Goal: Information Seeking & Learning: Check status

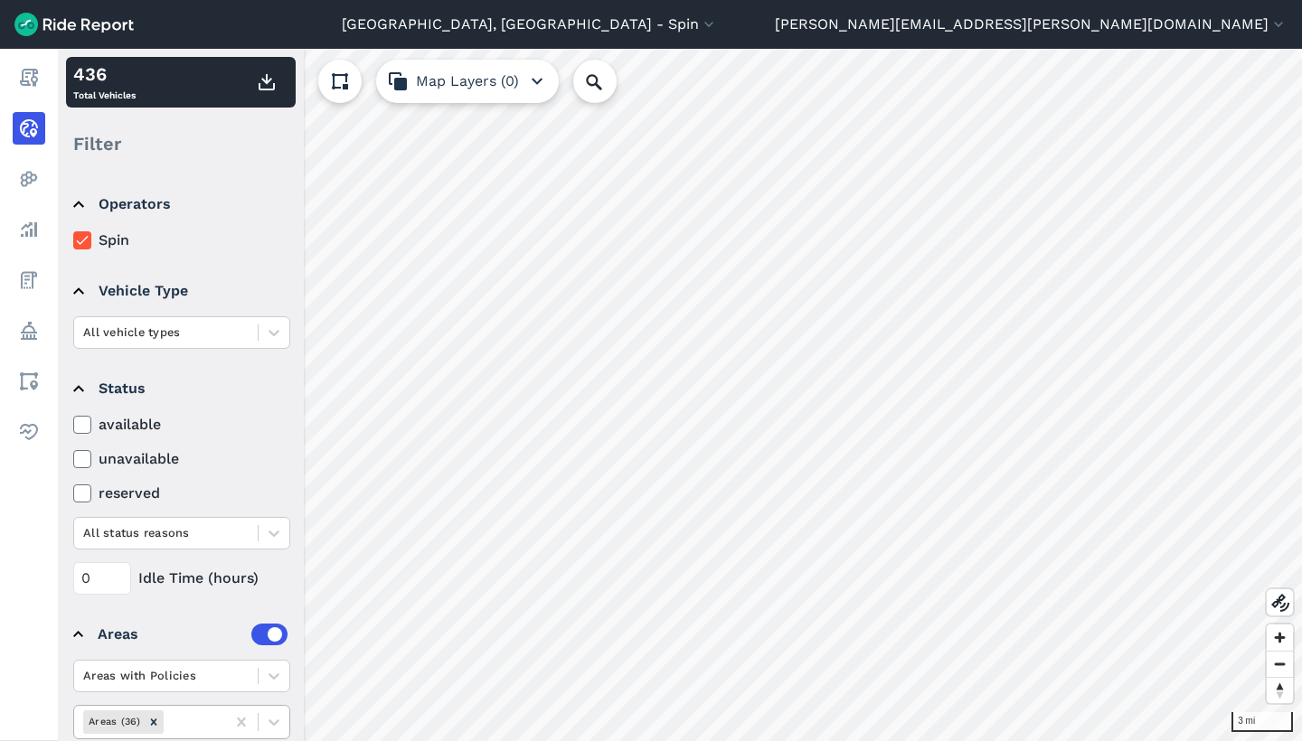
click at [187, 718] on div at bounding box center [192, 722] width 50 height 21
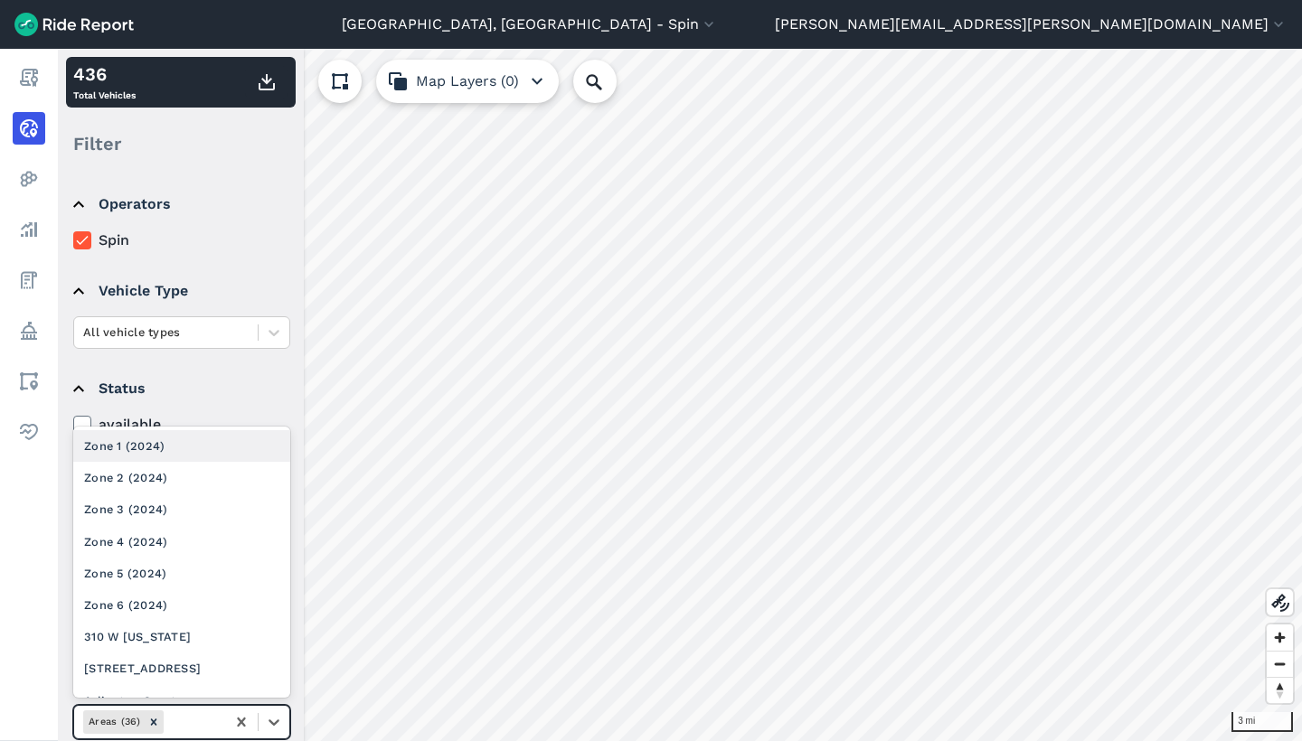
click at [194, 451] on div "Zone 1 (2024)" at bounding box center [181, 446] width 217 height 32
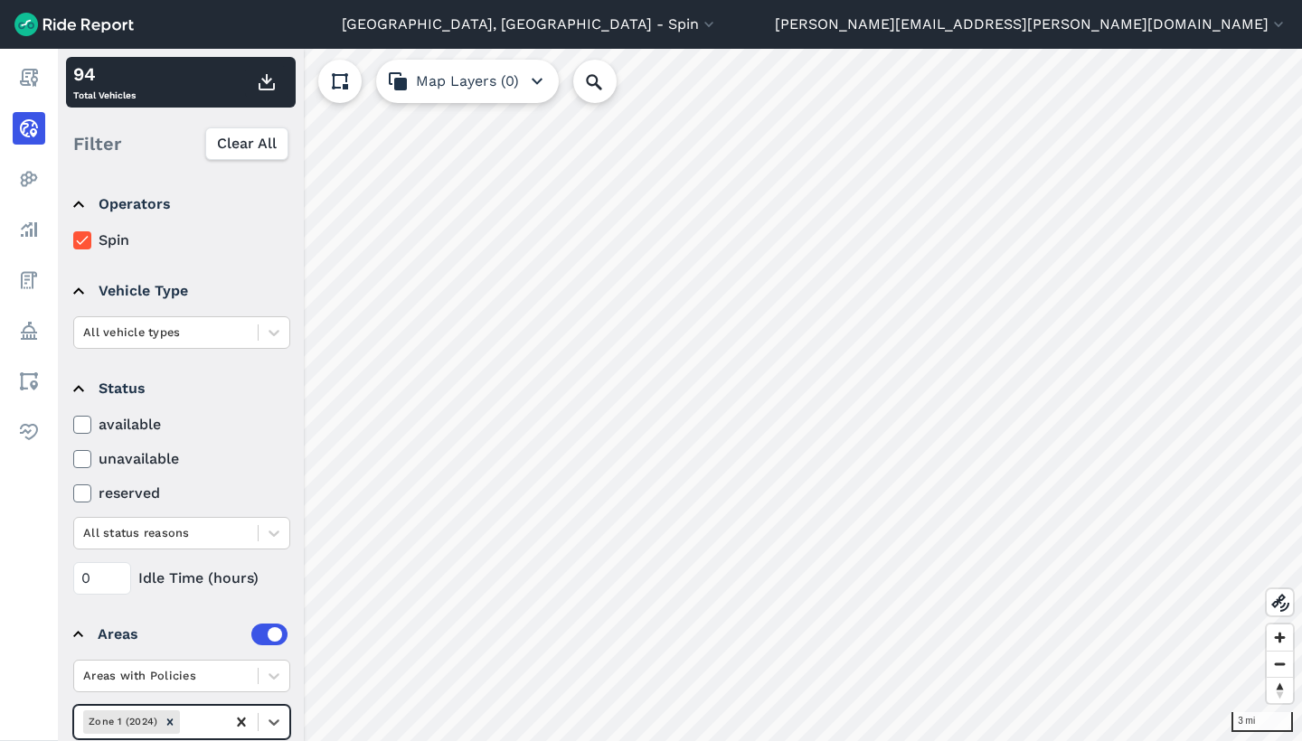
click at [247, 719] on icon at bounding box center [241, 722] width 18 height 18
click at [241, 726] on icon at bounding box center [241, 722] width 18 height 18
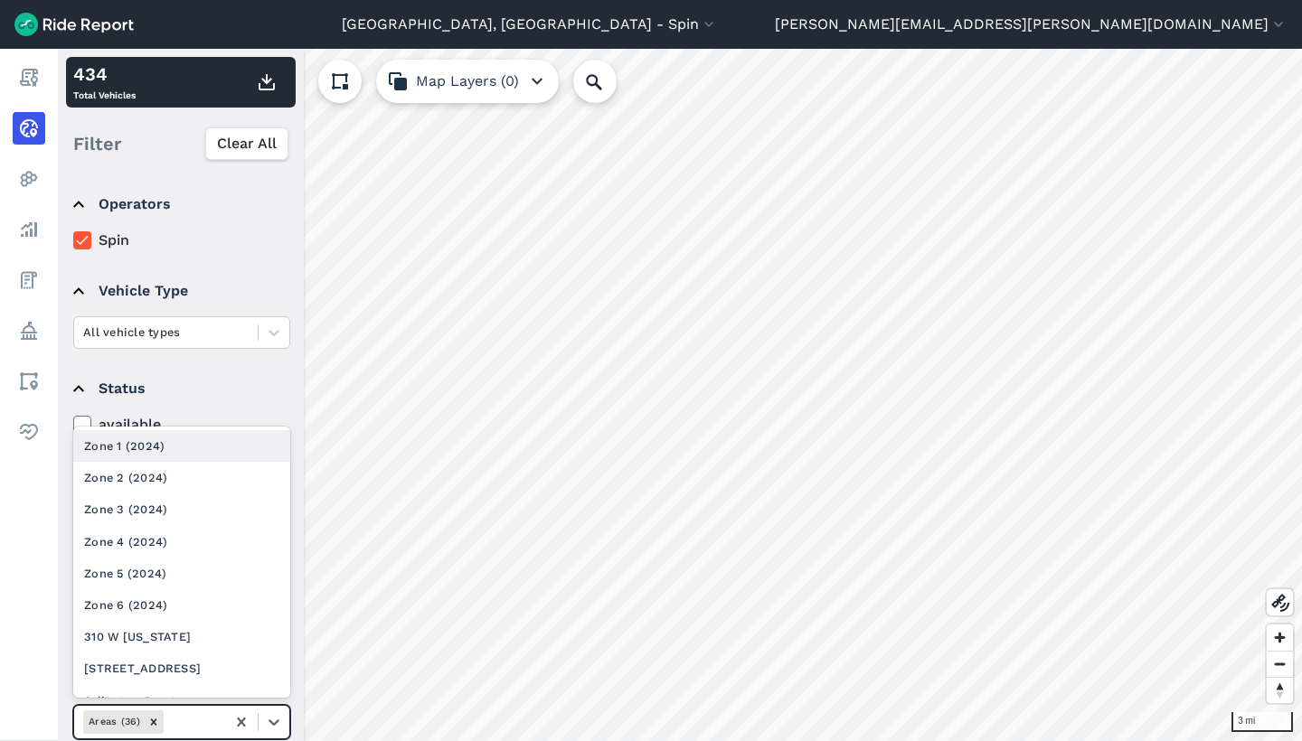
click at [196, 727] on div at bounding box center [192, 722] width 50 height 21
click at [213, 480] on div "Zone 2 (2024)" at bounding box center [181, 478] width 217 height 32
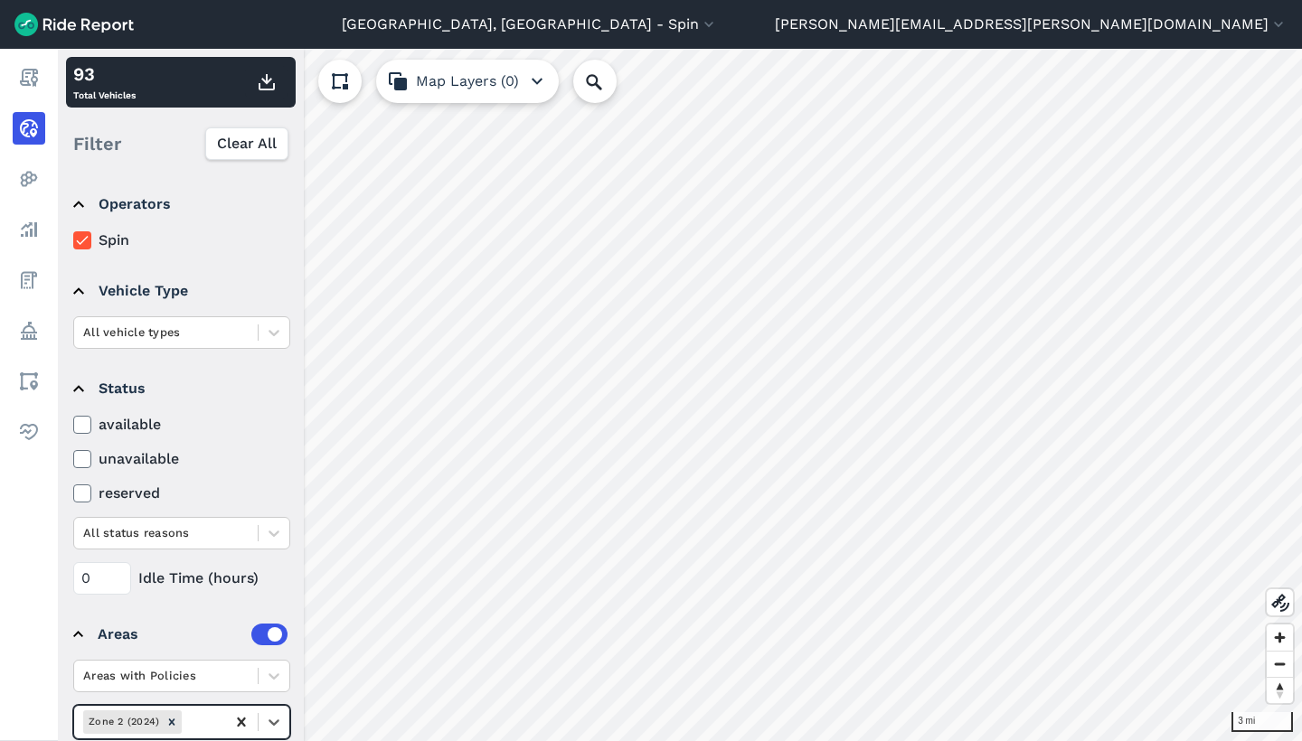
click at [245, 721] on icon at bounding box center [241, 722] width 18 height 18
click at [244, 717] on icon at bounding box center [241, 722] width 18 height 18
click at [208, 717] on div at bounding box center [192, 722] width 50 height 21
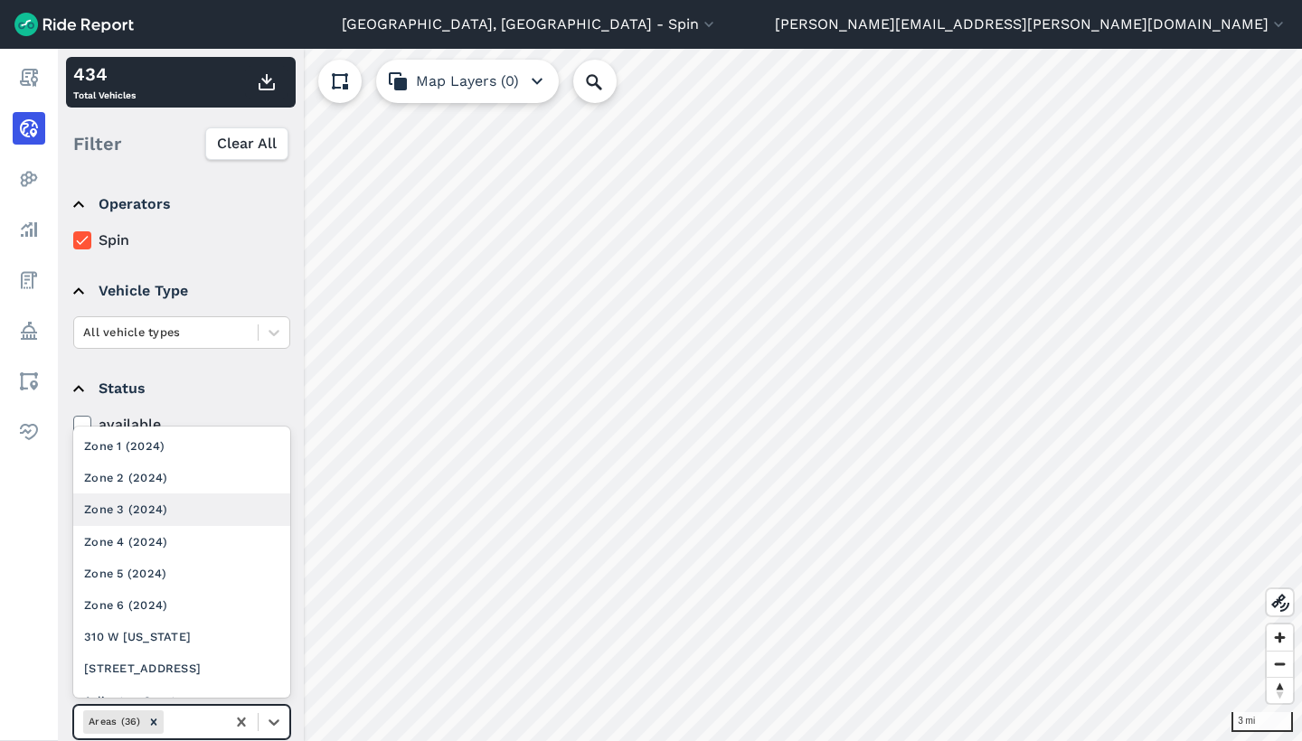
click at [209, 519] on div "Zone 3 (2024)" at bounding box center [181, 510] width 217 height 32
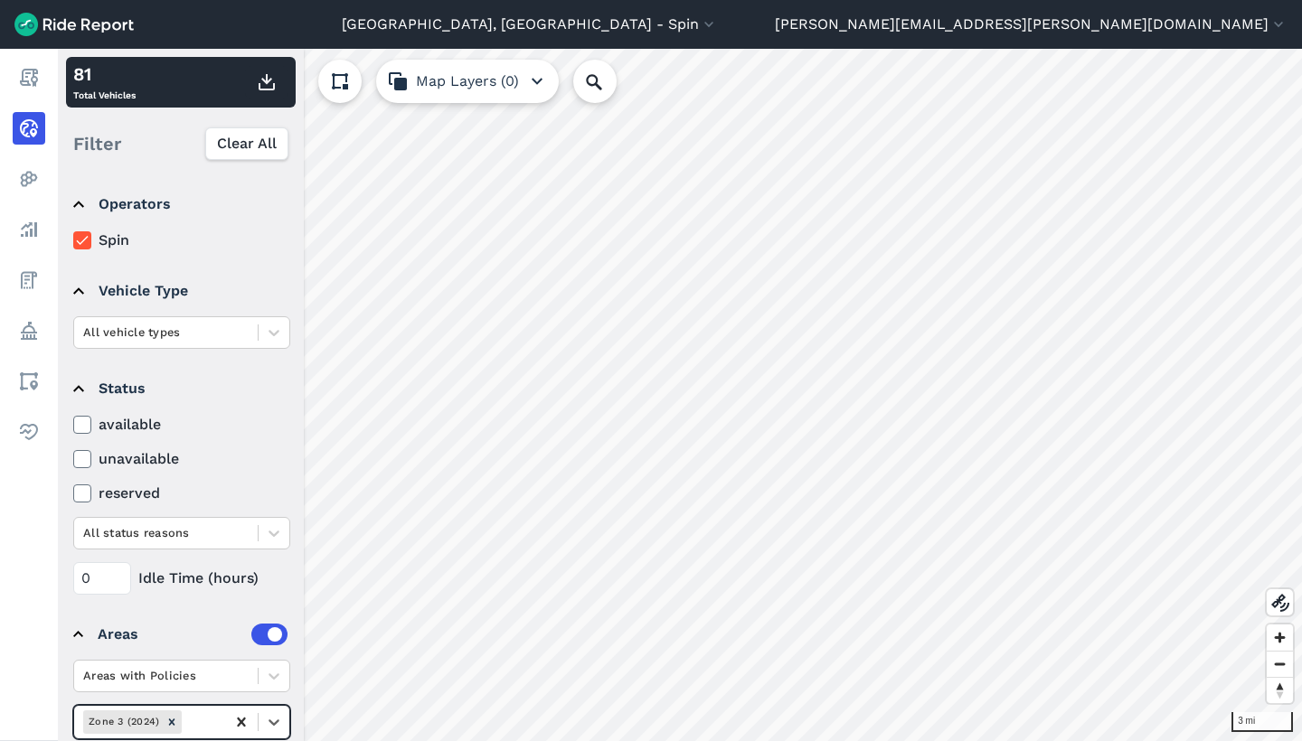
click at [241, 716] on icon at bounding box center [241, 722] width 18 height 18
click at [235, 716] on icon at bounding box center [241, 722] width 18 height 18
click at [193, 725] on div at bounding box center [192, 722] width 50 height 21
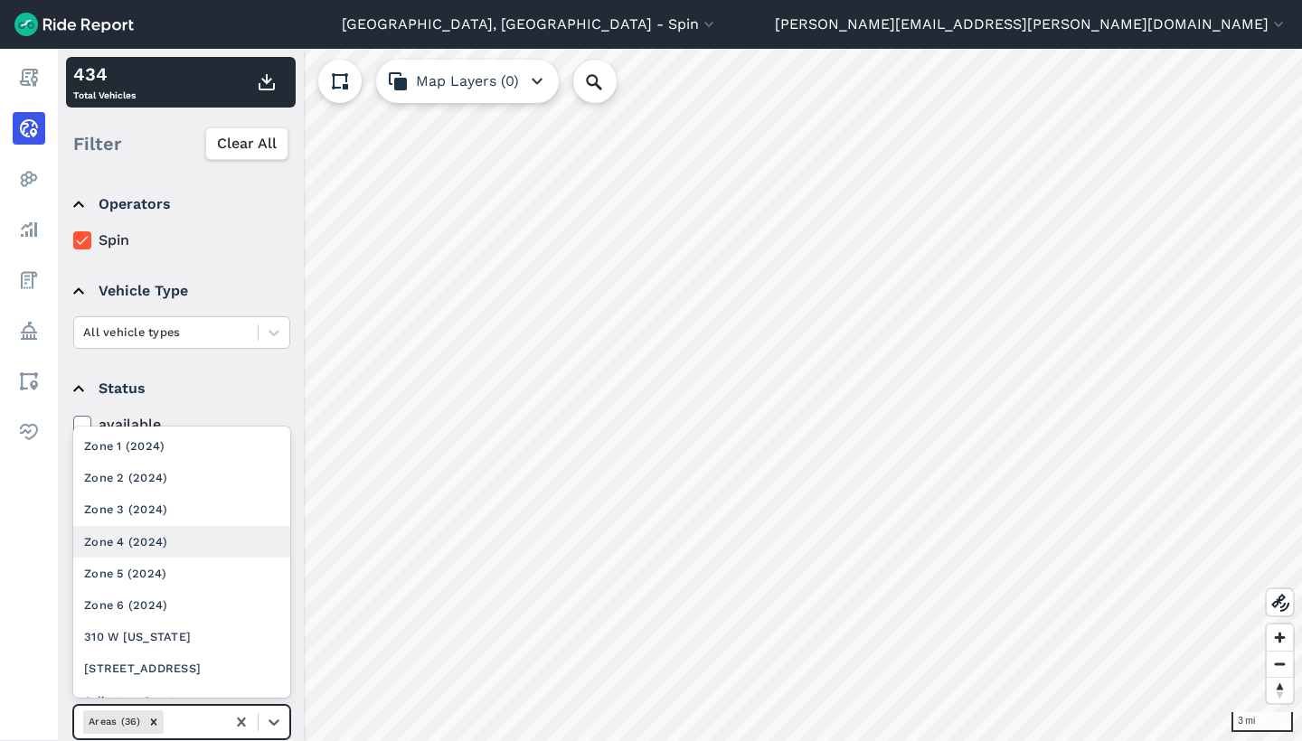
click at [190, 532] on div "Zone 4 (2024)" at bounding box center [181, 542] width 217 height 32
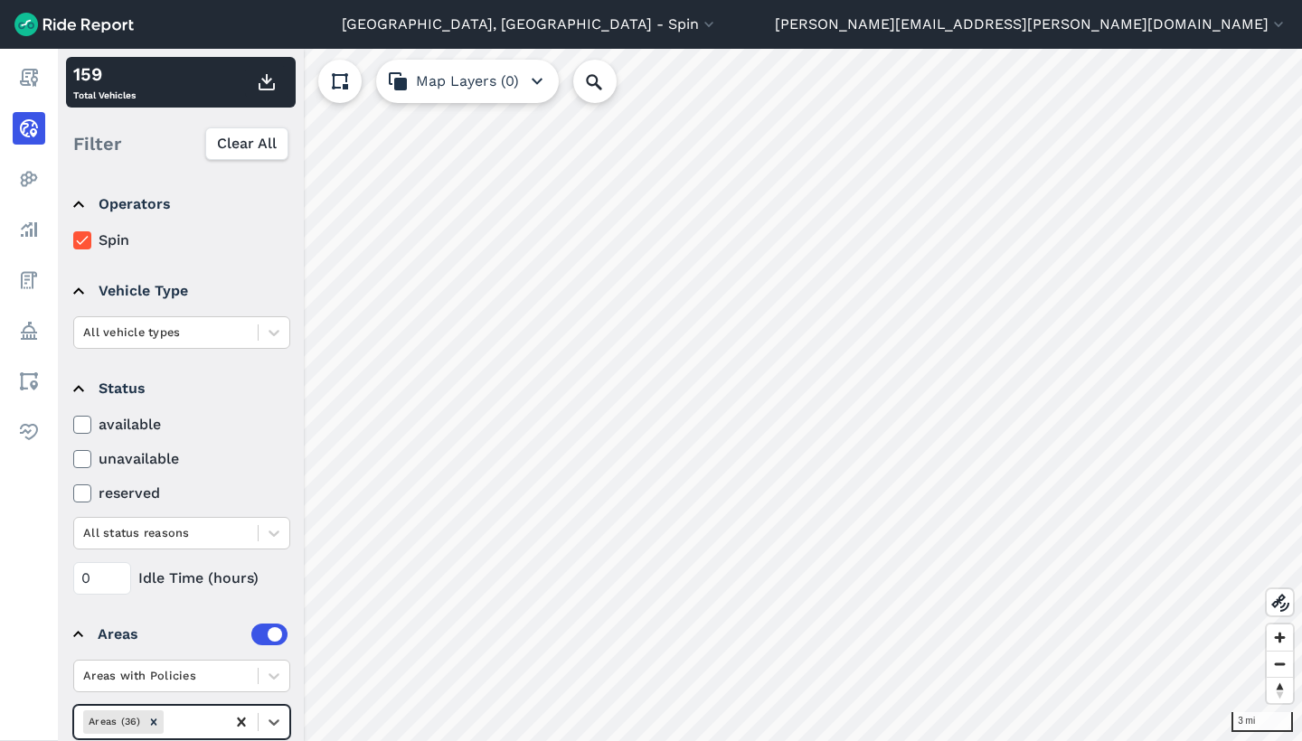
click at [240, 722] on icon at bounding box center [241, 722] width 8 height 9
click at [209, 722] on div at bounding box center [192, 722] width 50 height 21
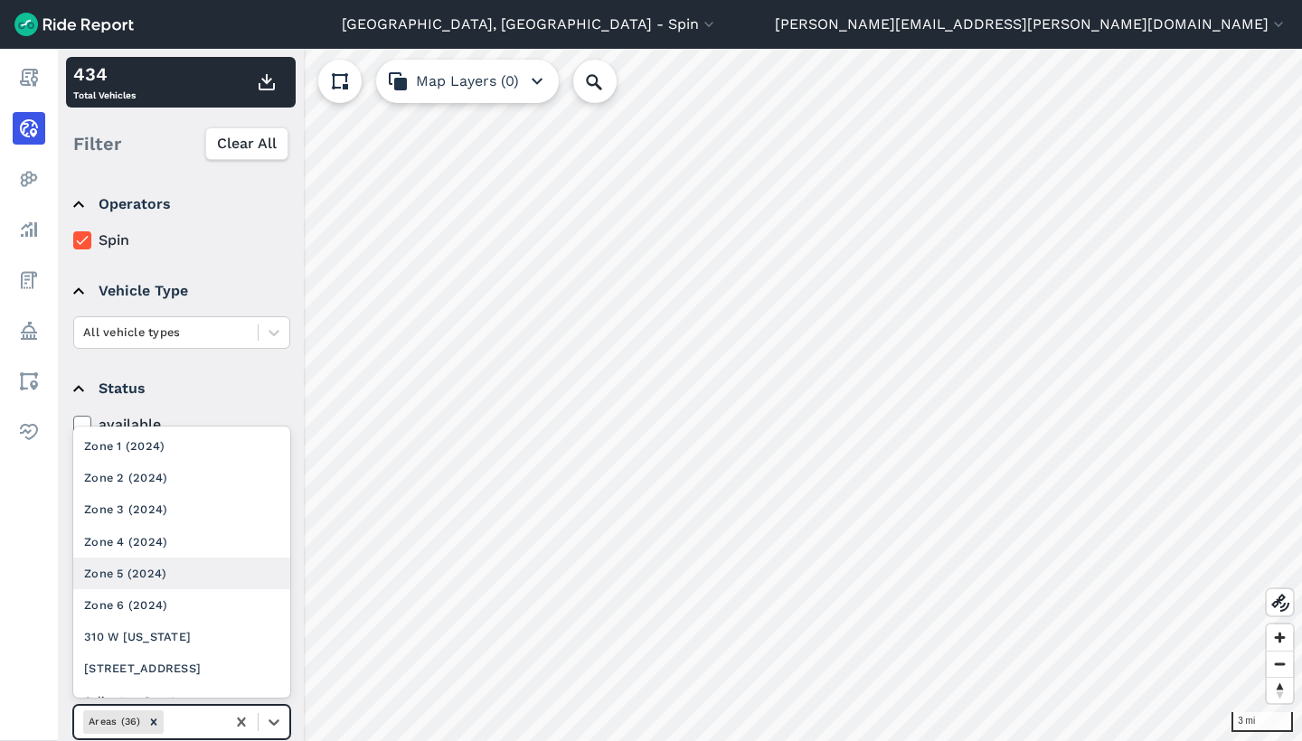
click at [197, 565] on div "Zone 5 (2024)" at bounding box center [181, 574] width 217 height 32
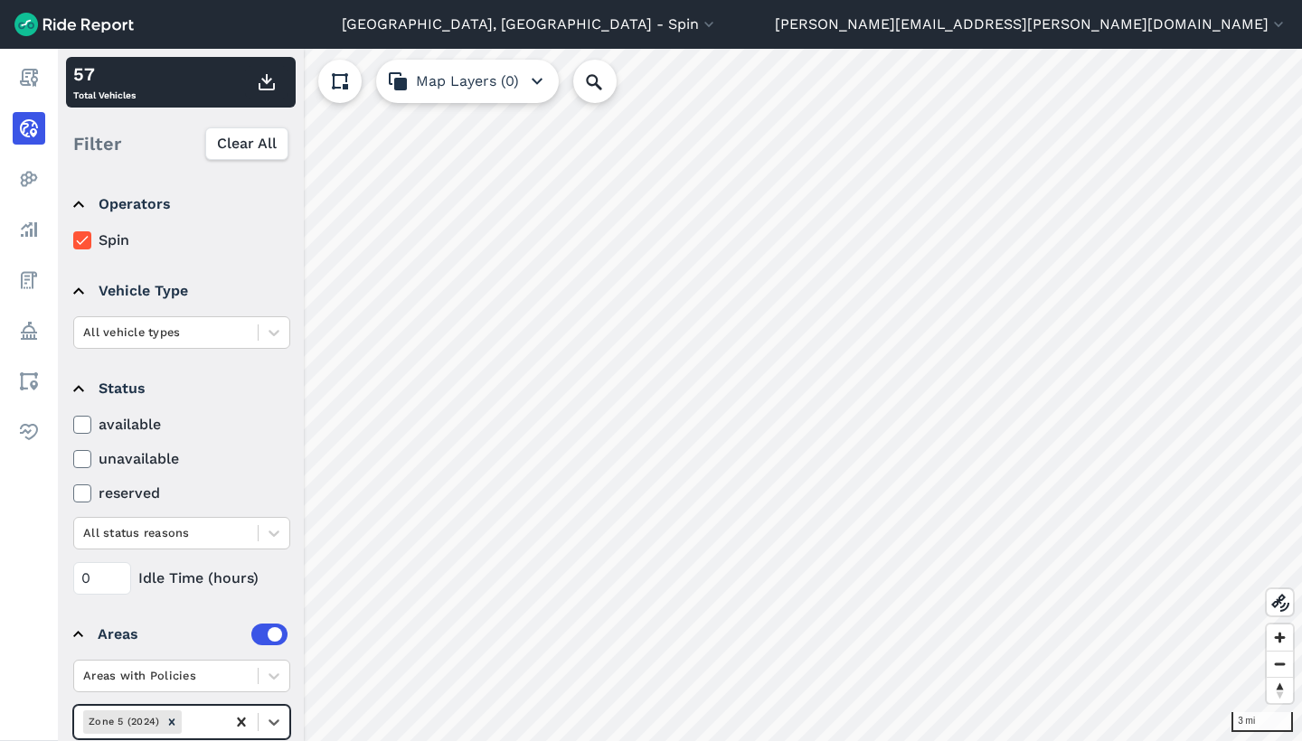
click at [239, 721] on icon at bounding box center [241, 722] width 8 height 9
click at [227, 720] on div at bounding box center [241, 722] width 33 height 33
click at [181, 717] on div at bounding box center [192, 722] width 50 height 21
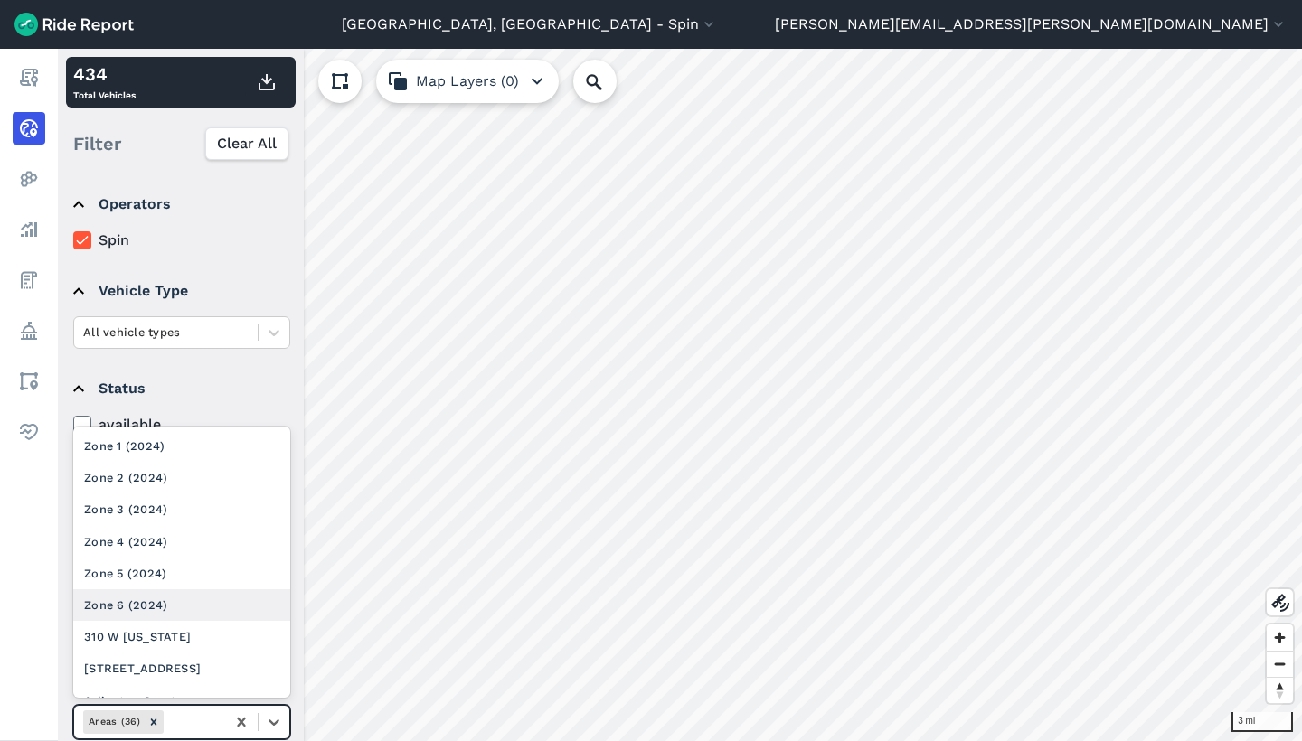
click at [184, 599] on div "Zone 6 (2024)" at bounding box center [181, 606] width 217 height 32
